Goal: Information Seeking & Learning: Check status

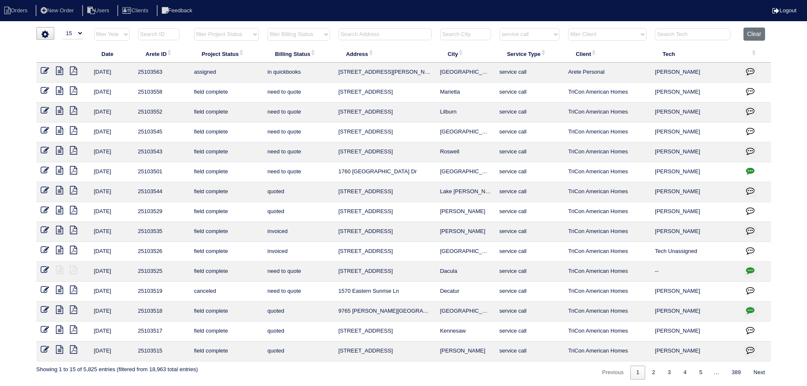
select select "15"
select select "service call"
type input "5090"
select select "service call"
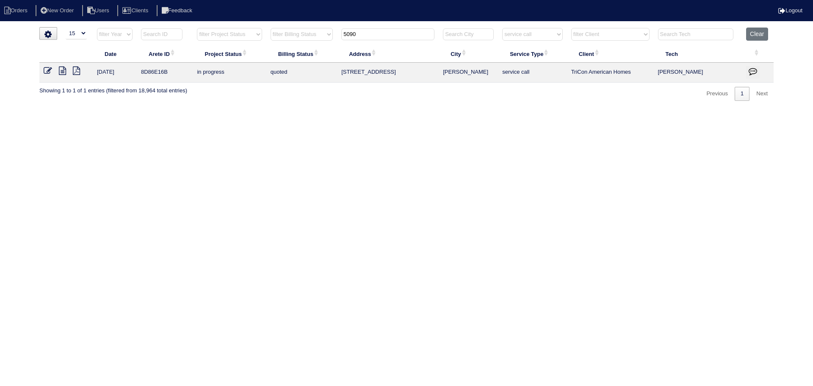
type input "5090"
click at [532, 38] on select "filter Service Type -- Any Service Type -- initial service basic service mainte…" at bounding box center [532, 34] width 60 height 13
select select
click at [503, 28] on select "filter Service Type -- Any Service Type -- initial service basic service mainte…" at bounding box center [532, 34] width 60 height 13
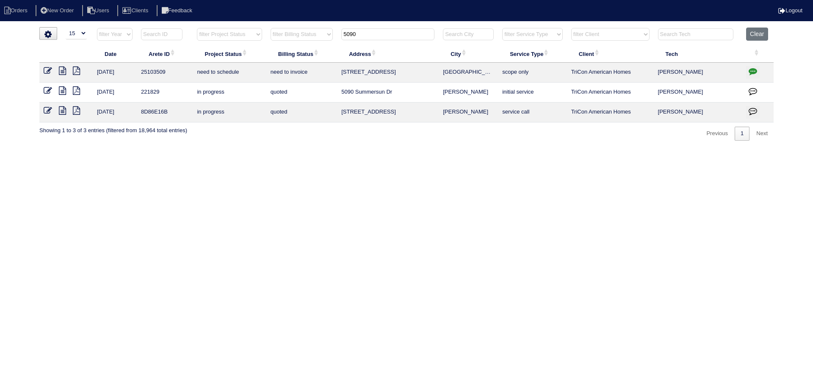
click at [754, 72] on icon "button" at bounding box center [753, 71] width 8 height 8
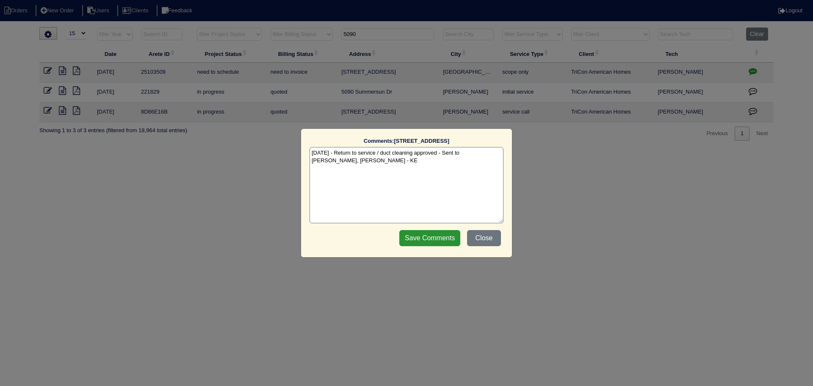
click at [754, 72] on div "Comments: 5090 Oakley Commons Blvd The comments on file have changed since you …" at bounding box center [406, 193] width 813 height 386
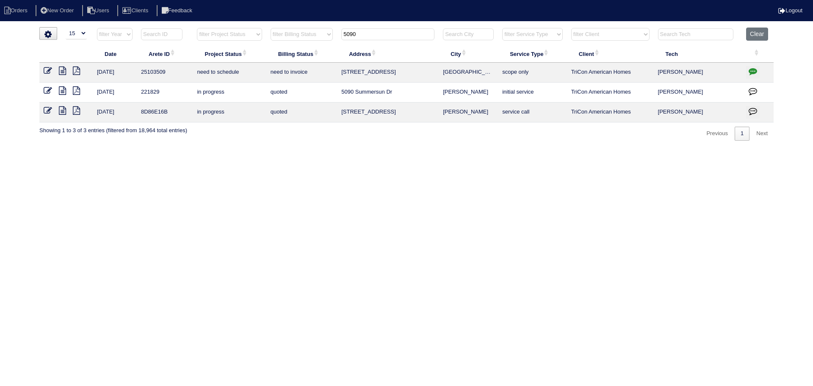
drag, startPoint x: 299, startPoint y: 31, endPoint x: 290, endPoint y: 31, distance: 9.3
click at [290, 31] on tr "filter Year -- Any Year -- 2025 2024 2023 2022 2021 2020 2019 filter Project St…" at bounding box center [406, 36] width 734 height 17
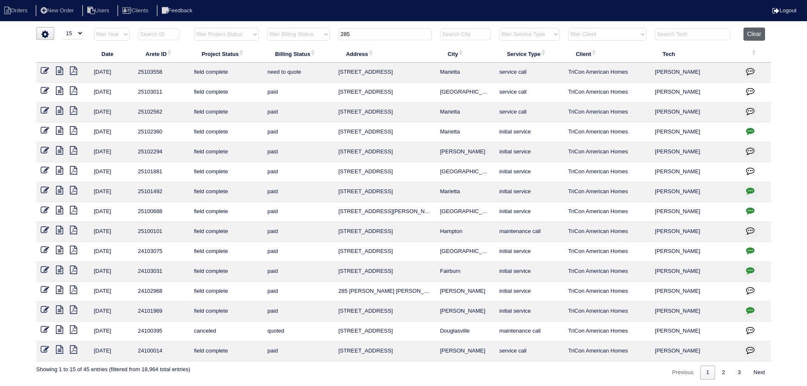
type input "285"
click at [759, 34] on button "Clear" at bounding box center [754, 34] width 22 height 13
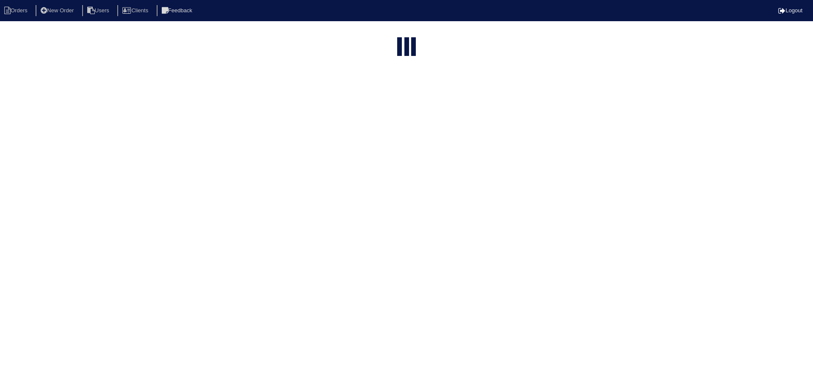
select select "15"
